Goal: Find specific page/section

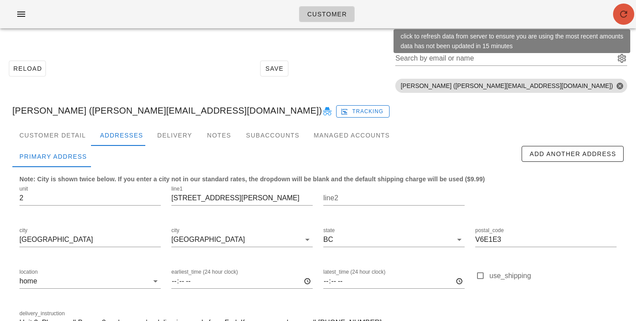
click at [629, 9] on icon "button" at bounding box center [624, 14] width 11 height 11
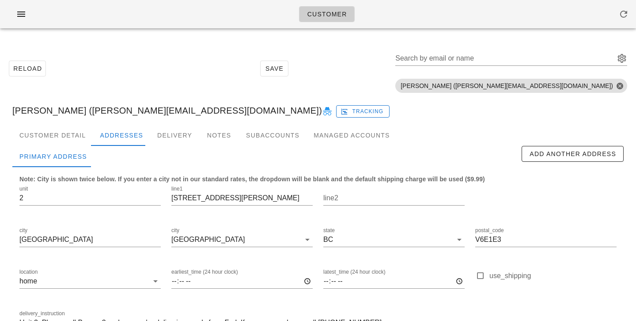
click at [245, 67] on div "Reload Save Search by email or name Include deleted accounts Include Shopify ac…" at bounding box center [318, 69] width 626 height 56
click at [83, 134] on div "Customer Detail" at bounding box center [52, 135] width 80 height 21
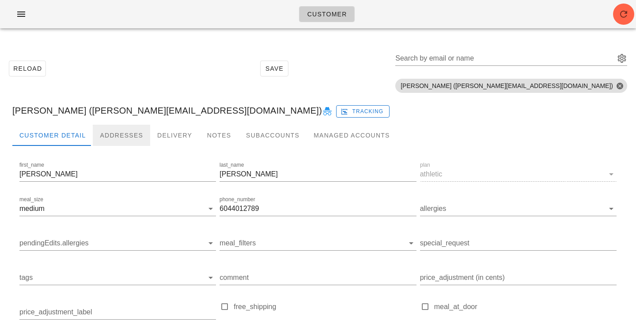
click at [109, 133] on div "Addresses" at bounding box center [121, 135] width 57 height 21
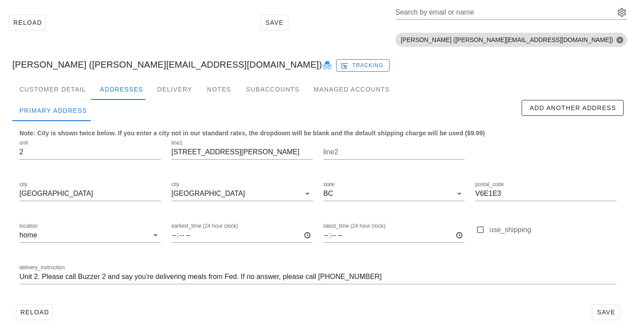
scroll to position [46, 0]
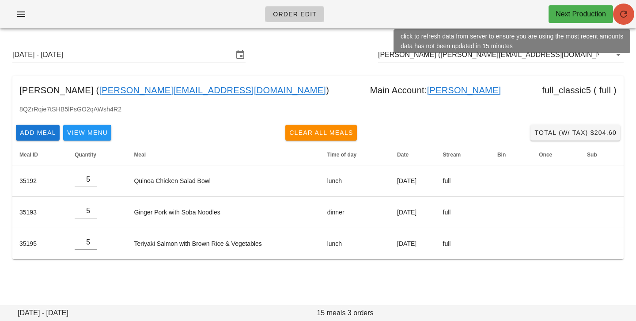
click at [626, 13] on icon "button" at bounding box center [624, 14] width 11 height 11
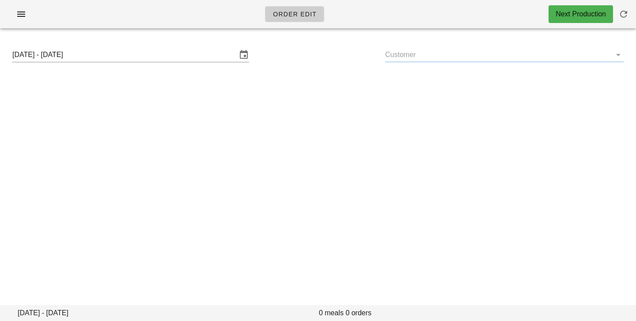
type input "[PERSON_NAME] ([PERSON_NAME][EMAIL_ADDRESS][DOMAIN_NAME])"
